Goal: Communication & Community: Answer question/provide support

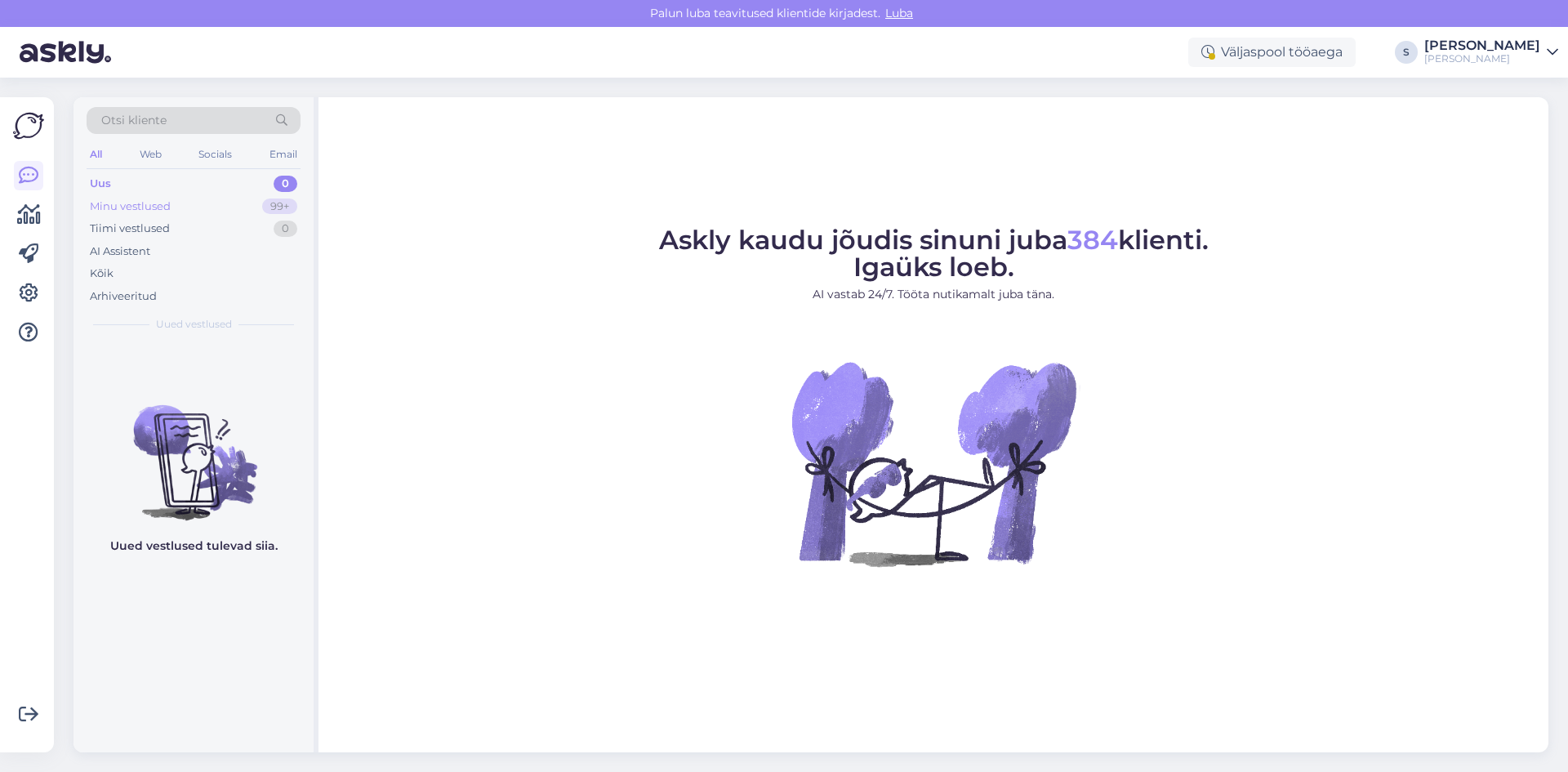
click at [139, 203] on div "Minu vestlused" at bounding box center [131, 207] width 81 height 17
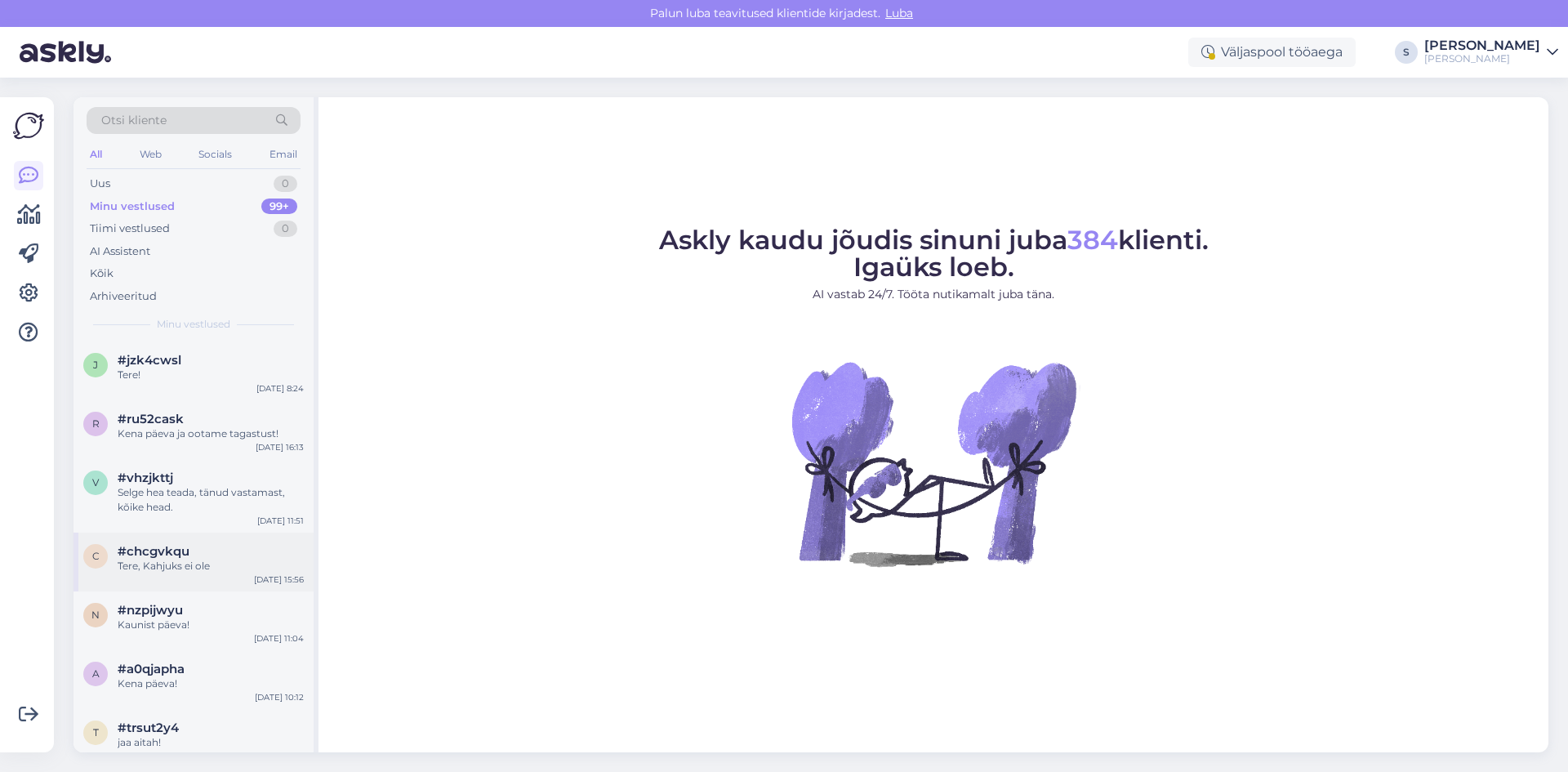
click at [182, 558] on span "#chcgvkqu" at bounding box center [153, 551] width 72 height 15
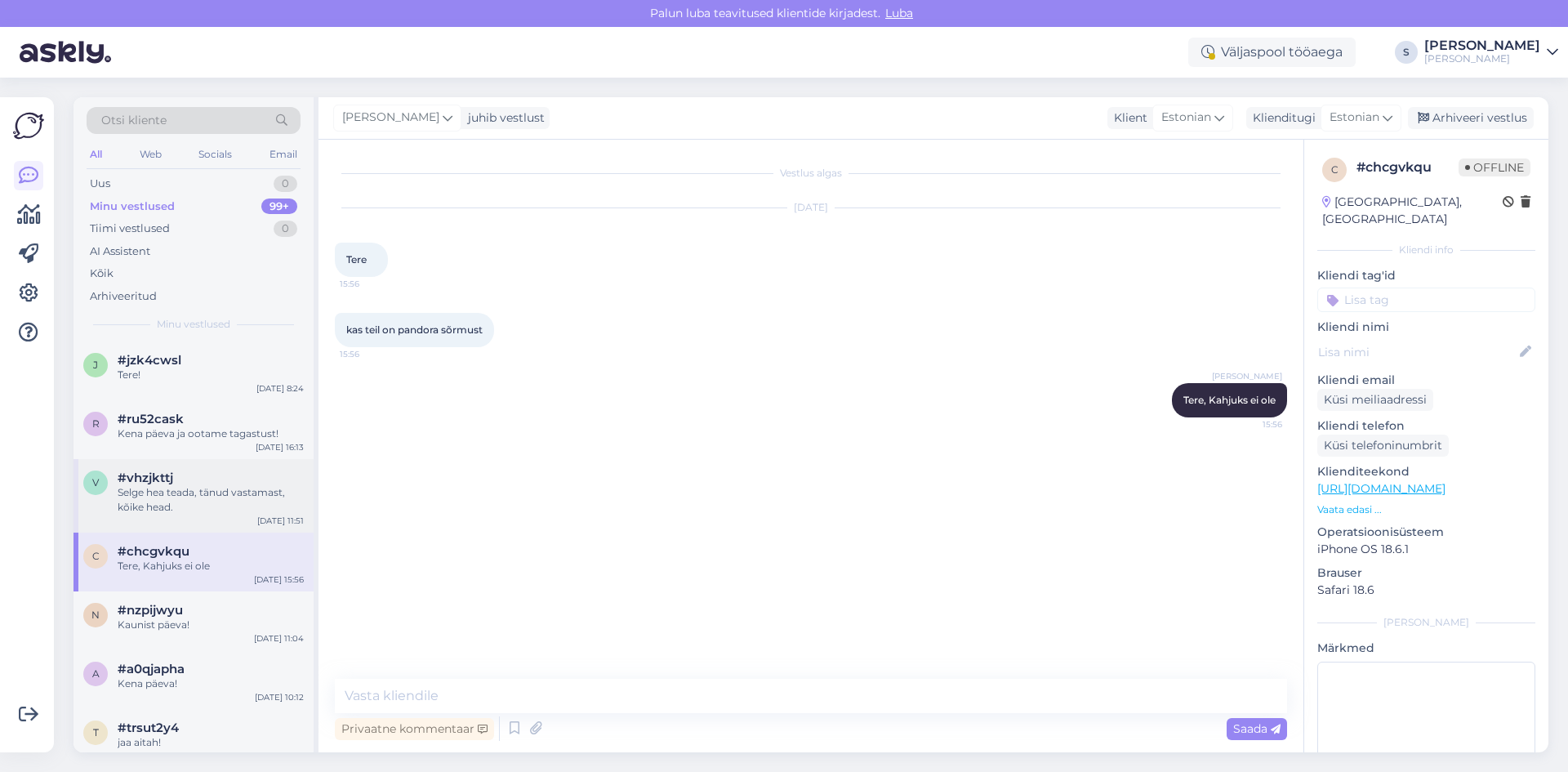
click at [169, 503] on div "Selge hea teada, tänud vastamast, kõike head." at bounding box center [210, 500] width 186 height 30
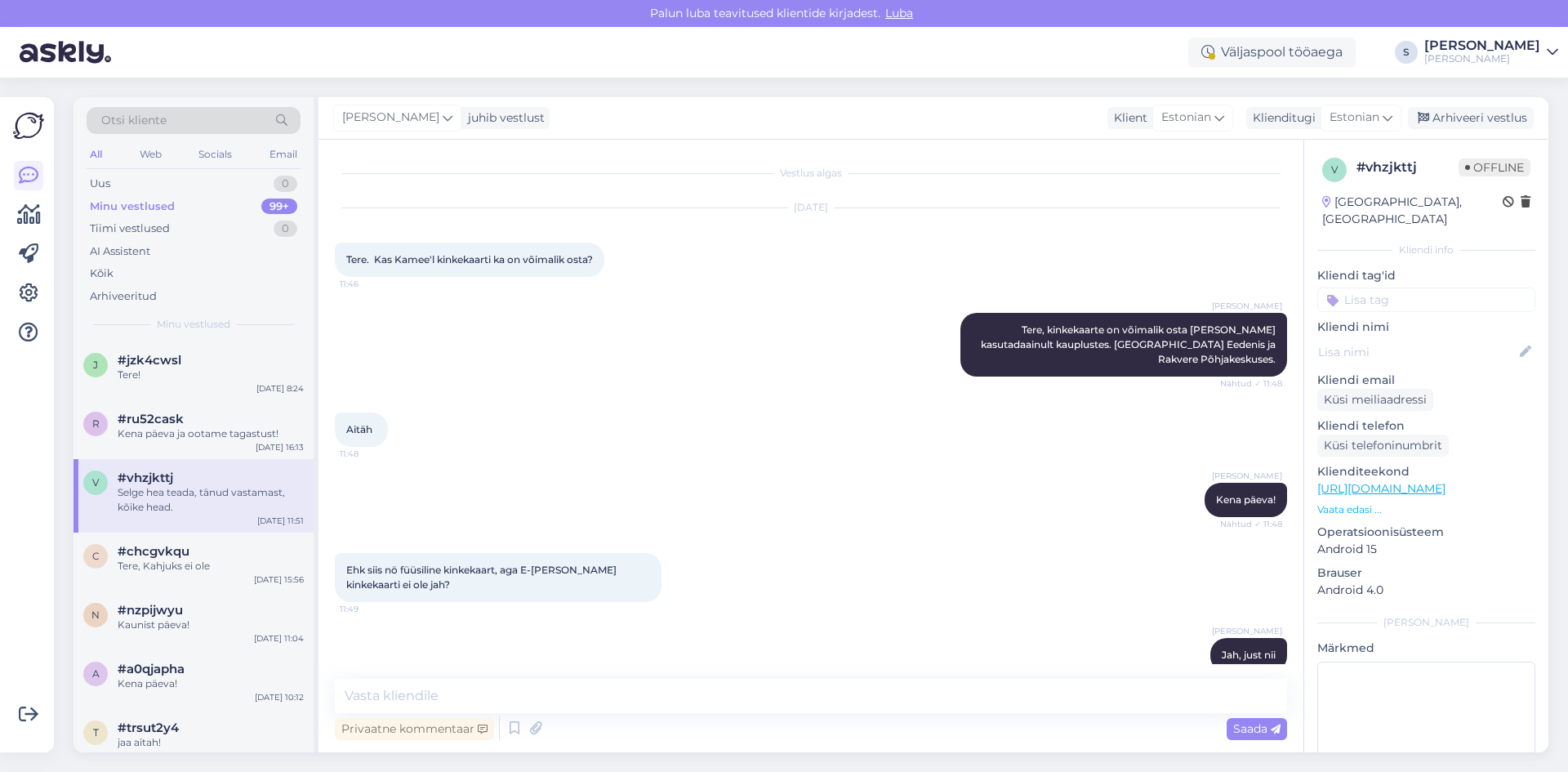
scroll to position [82, 0]
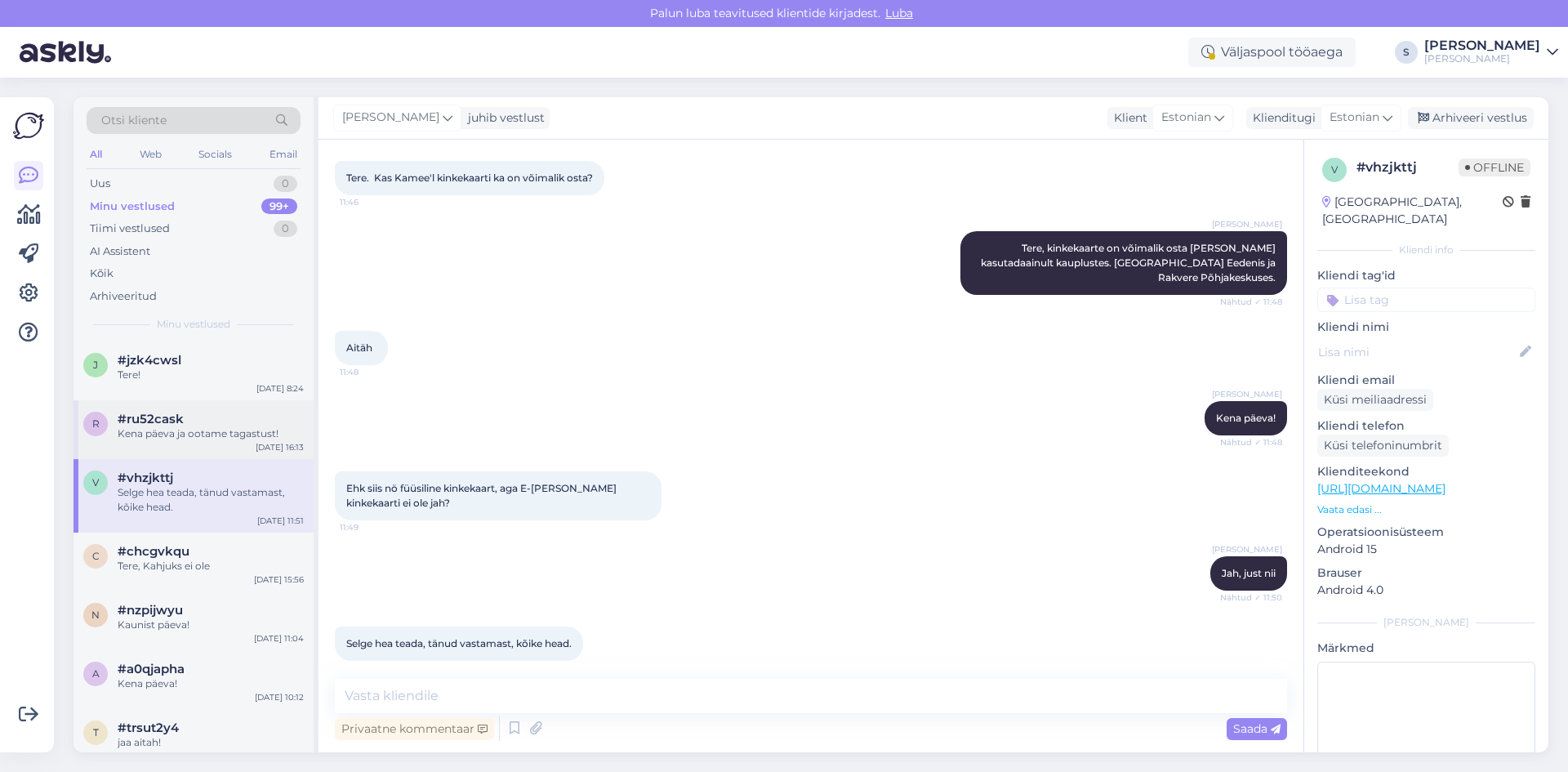
click at [169, 417] on span "#ru52cask" at bounding box center [150, 419] width 66 height 15
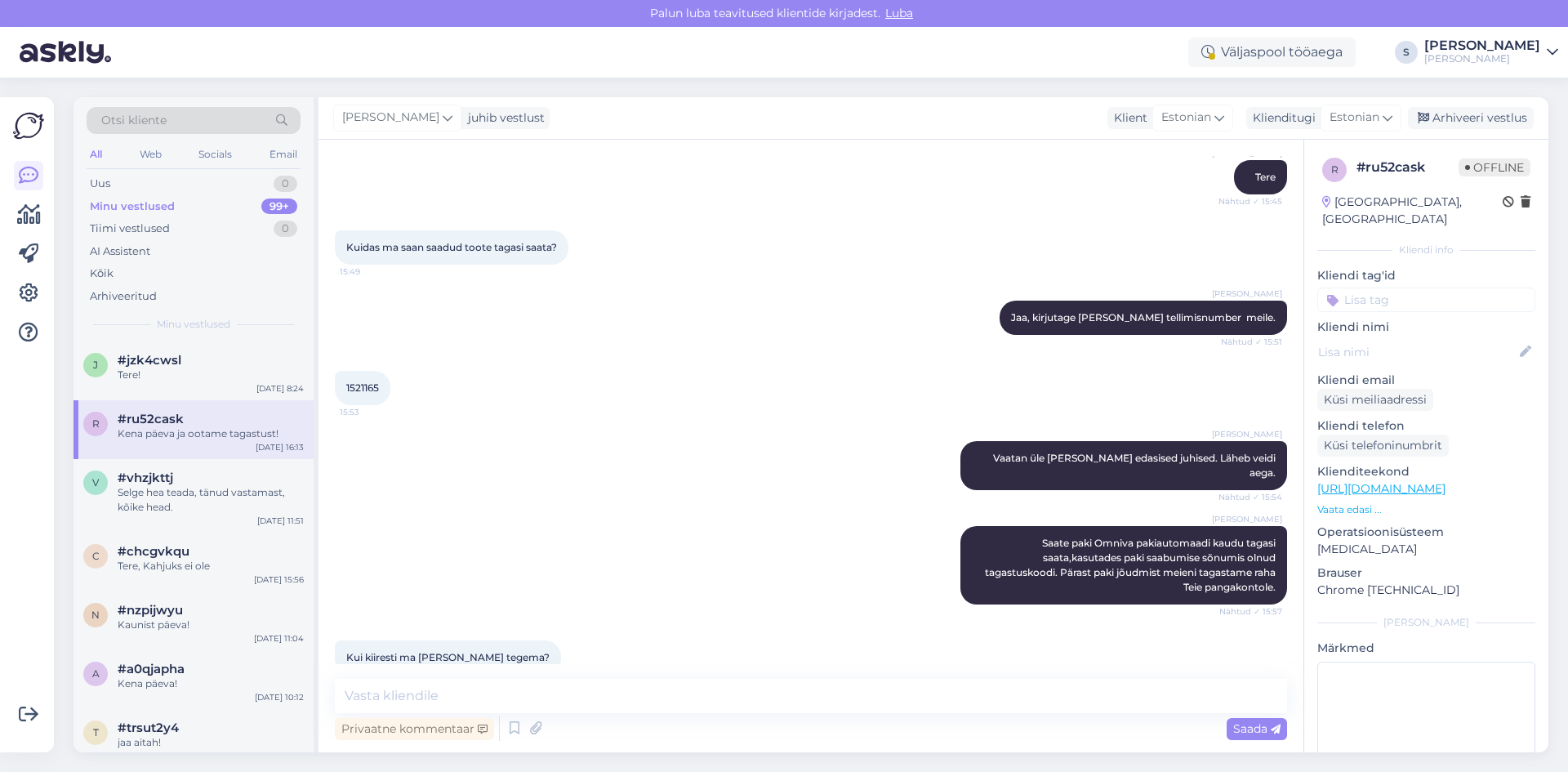
scroll to position [164, 0]
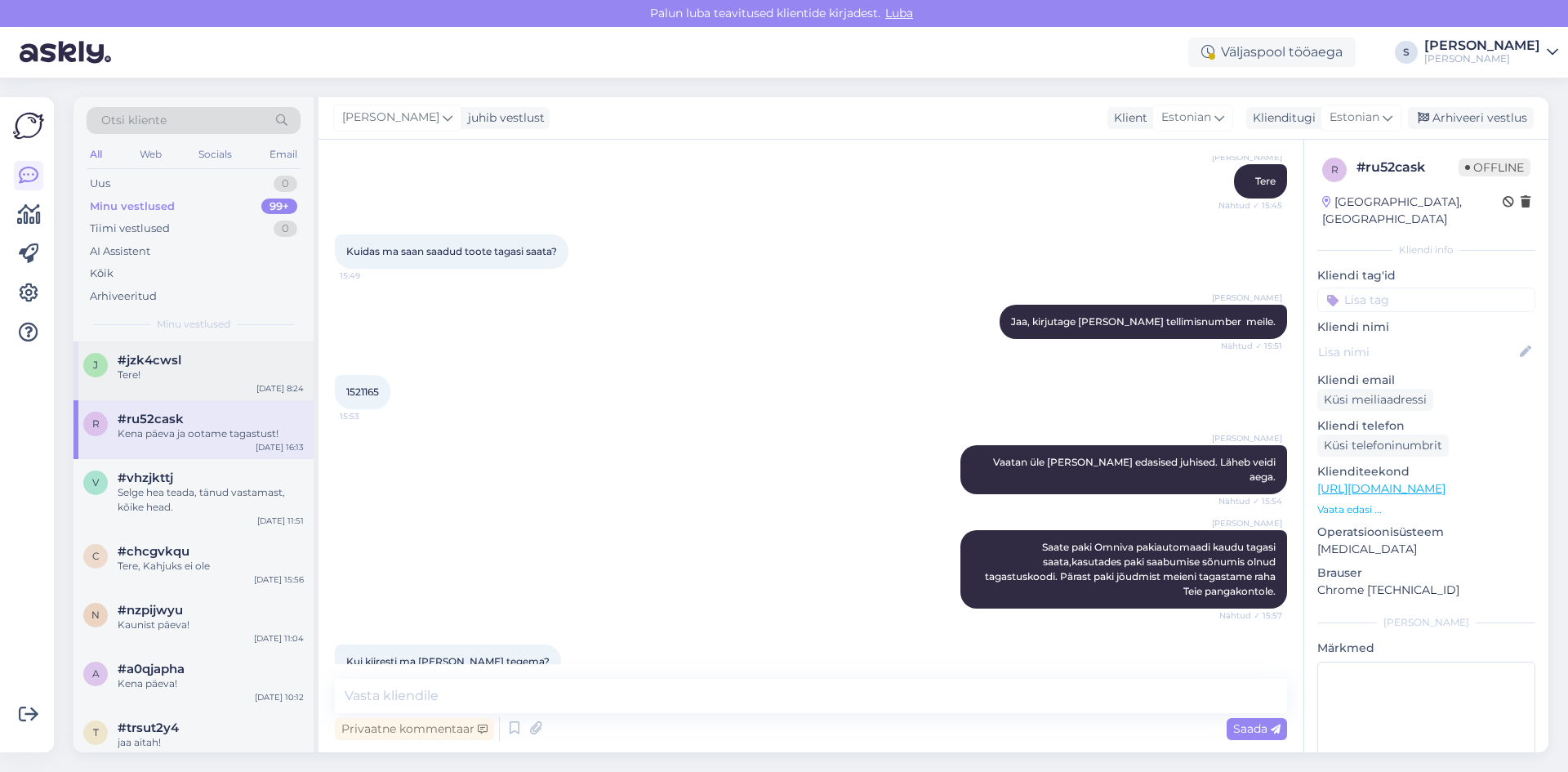
click at [136, 375] on div "Tere!" at bounding box center [210, 375] width 186 height 15
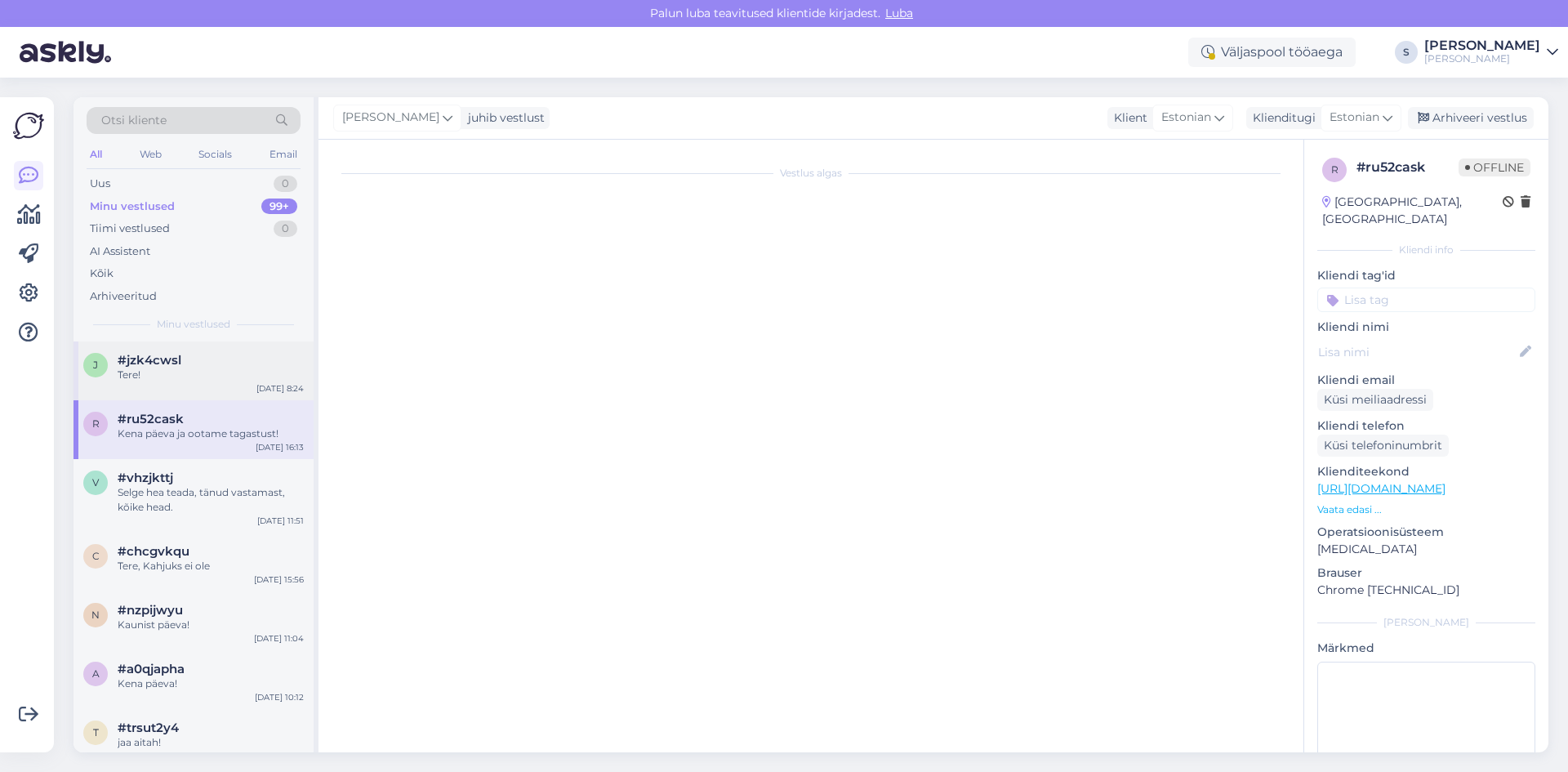
scroll to position [0, 0]
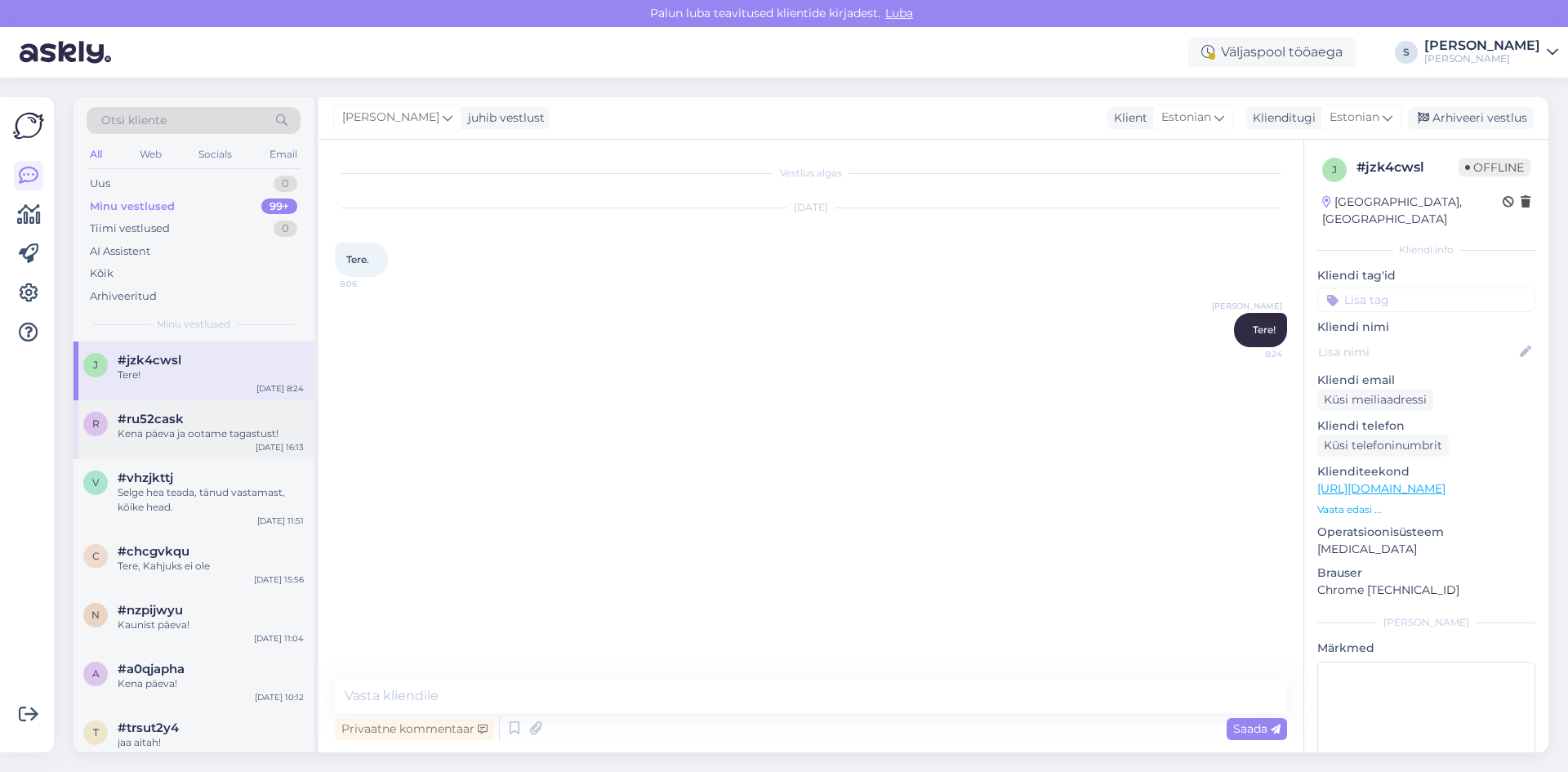
click at [187, 432] on div "Kena päeva ja ootame tagastust!" at bounding box center [210, 434] width 186 height 15
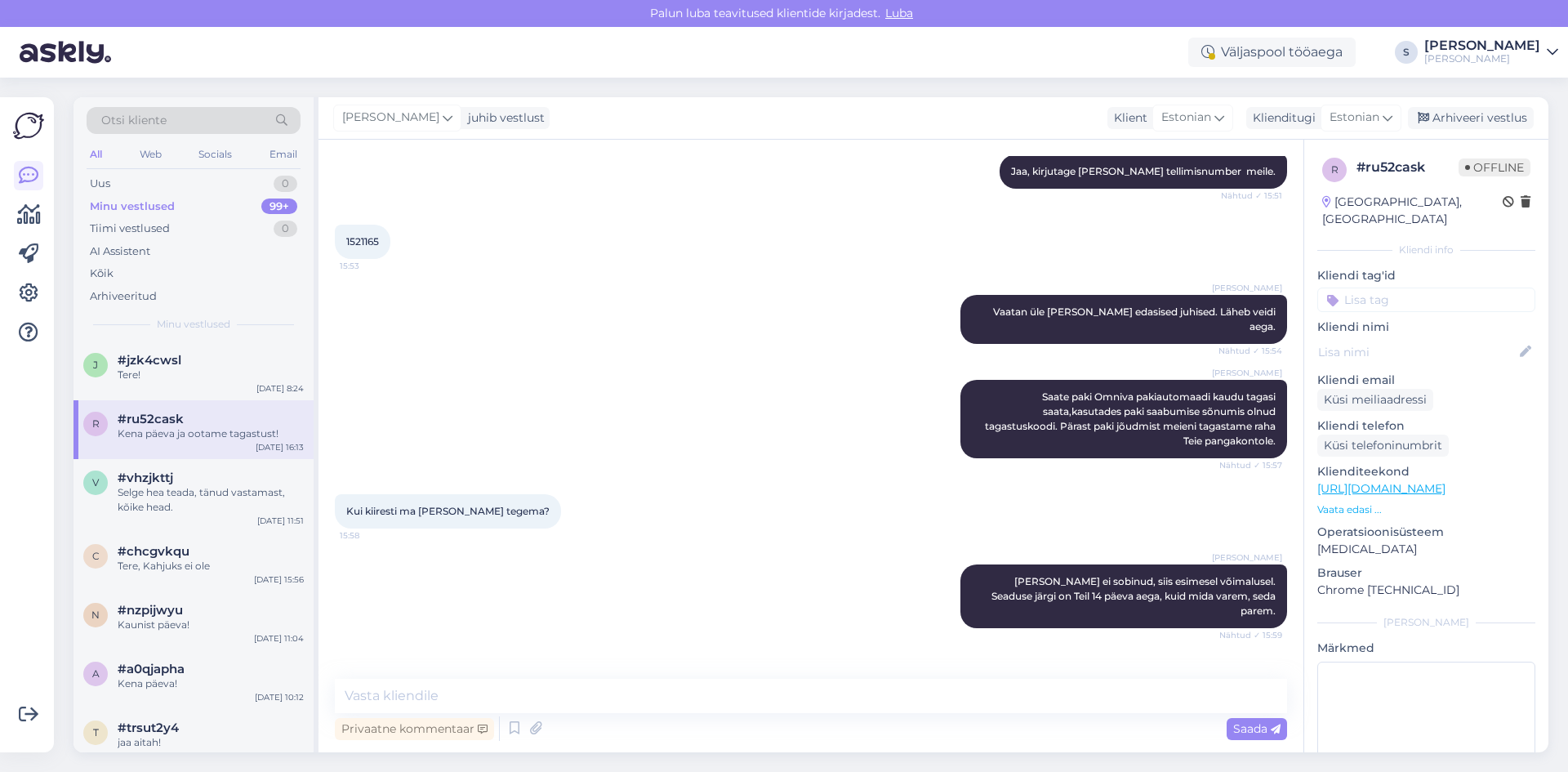
scroll to position [294, 0]
